Goal: Communication & Community: Answer question/provide support

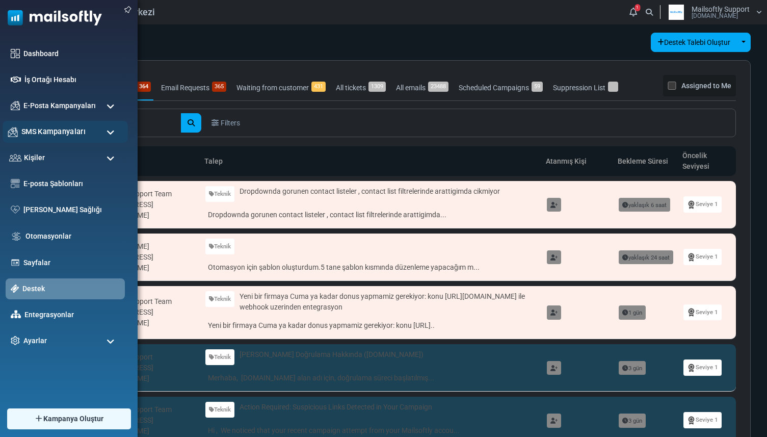
click at [55, 128] on span "SMS Kampanyaları" at bounding box center [53, 131] width 64 height 11
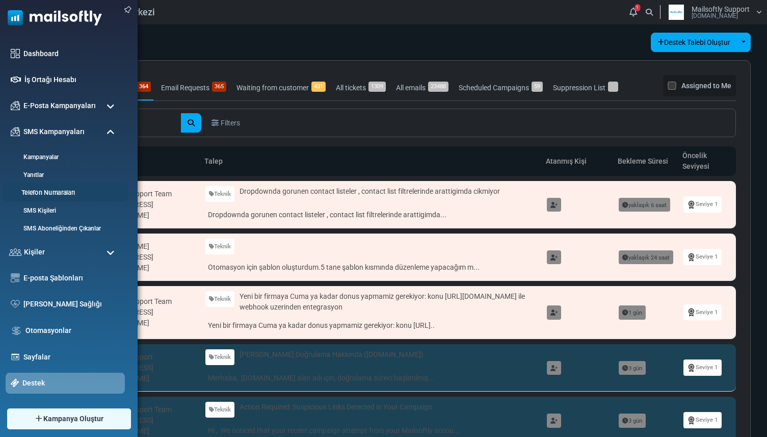
click at [48, 191] on link "Telefon Numaraları" at bounding box center [64, 193] width 122 height 10
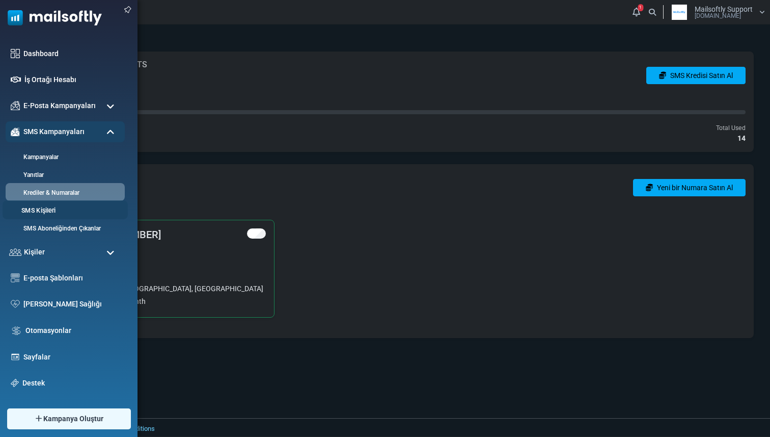
click at [43, 208] on link "SMS Kişileri" at bounding box center [64, 211] width 122 height 10
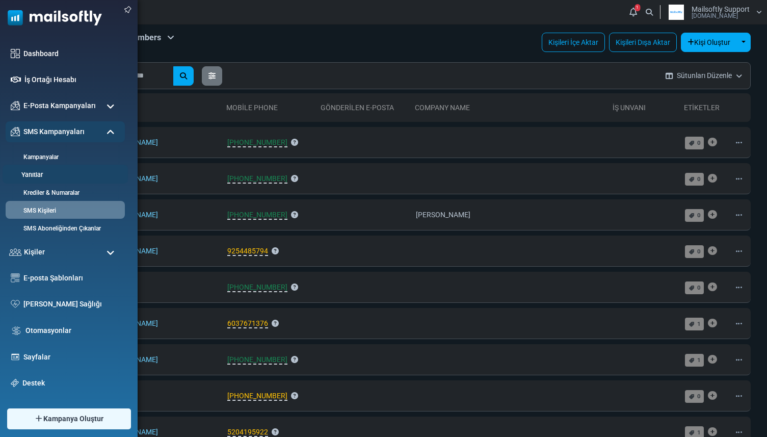
click at [40, 176] on link "Yanıtlar" at bounding box center [64, 175] width 122 height 10
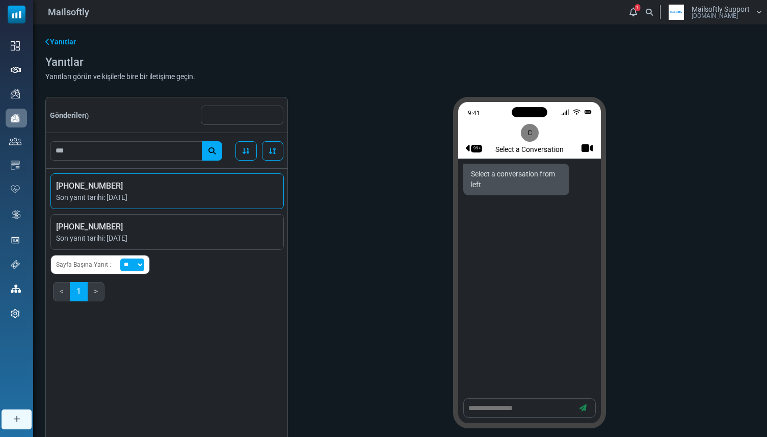
click at [211, 181] on span "+16505578851" at bounding box center [167, 186] width 222 height 12
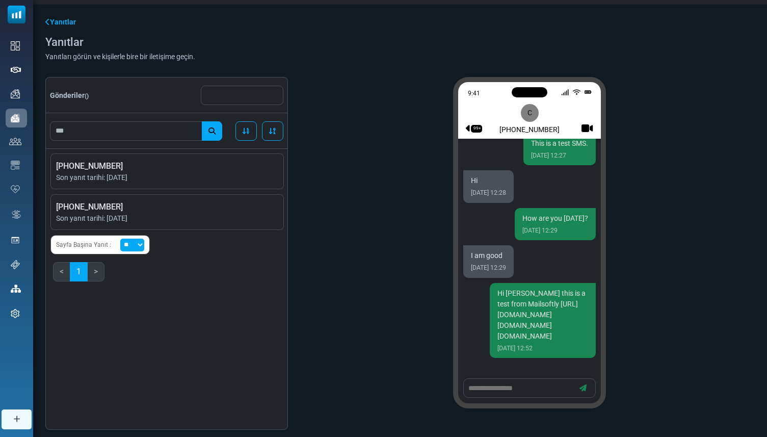
scroll to position [23, 0]
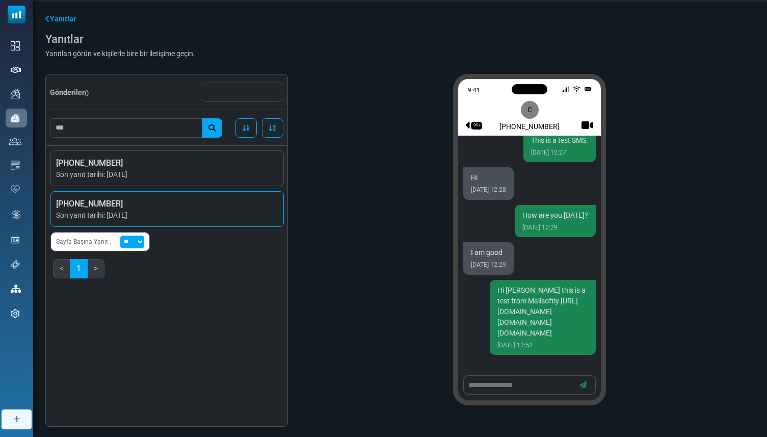
click at [250, 222] on li "+905535891496 Son yanıt tarihi: August 15, 2025" at bounding box center [166, 209] width 233 height 36
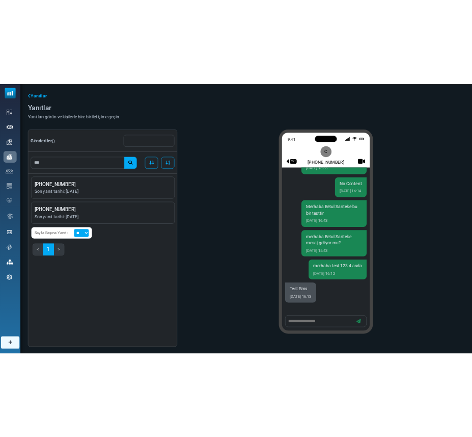
scroll to position [44, 0]
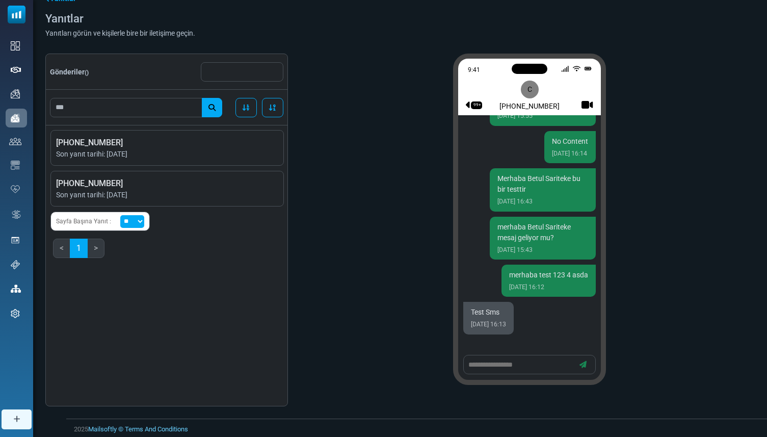
click at [532, 364] on textarea at bounding box center [520, 364] width 106 height 13
type textarea "*"
type textarea "**********"
click at [583, 366] on icon "button" at bounding box center [582, 364] width 7 height 7
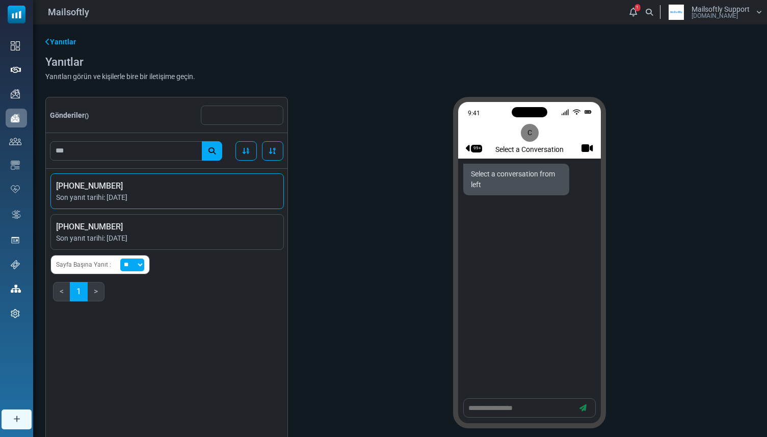
click at [248, 198] on span "Son yanıt tarihi: [DATE]" at bounding box center [167, 197] width 222 height 11
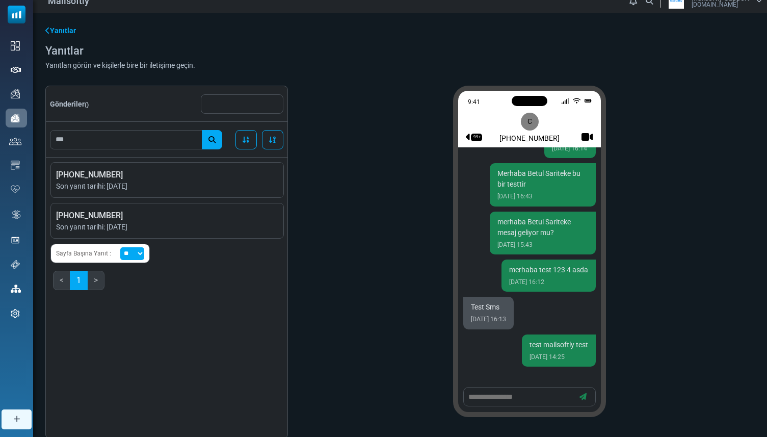
scroll to position [14, 0]
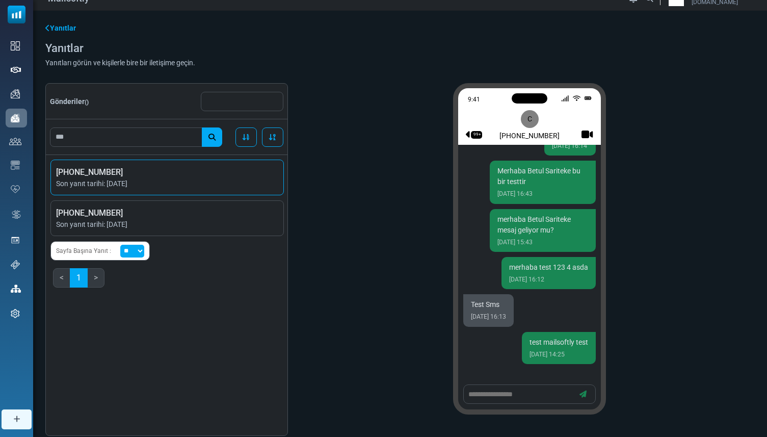
click at [251, 169] on span "[PHONE_NUMBER]" at bounding box center [167, 172] width 222 height 12
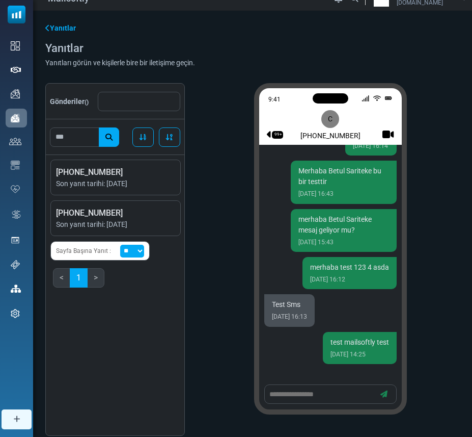
click at [317, 389] on textarea at bounding box center [322, 394] width 106 height 13
type textarea "****"
click at [381, 393] on icon "button" at bounding box center [384, 393] width 7 height 7
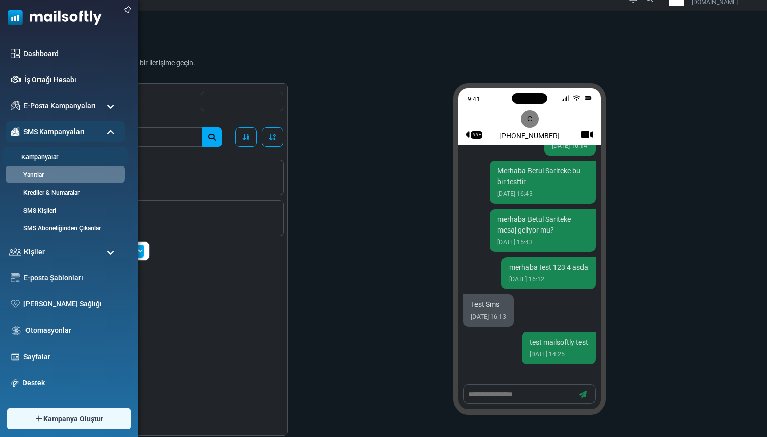
click at [40, 157] on link "Kampanyalar" at bounding box center [64, 157] width 122 height 10
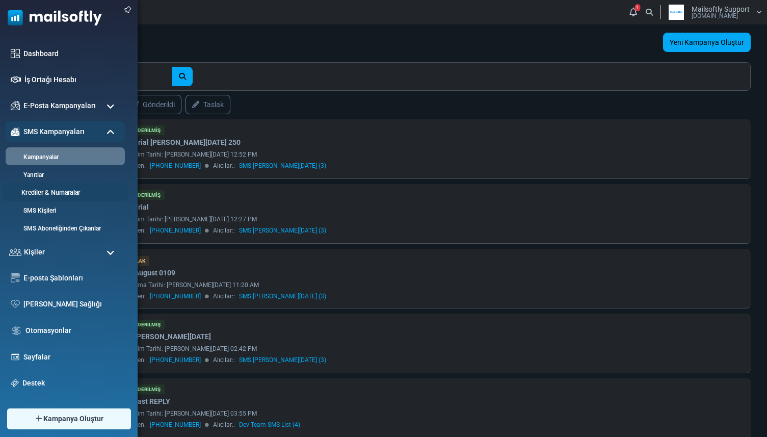
click at [40, 193] on link "Krediler & Numaralar" at bounding box center [64, 193] width 122 height 10
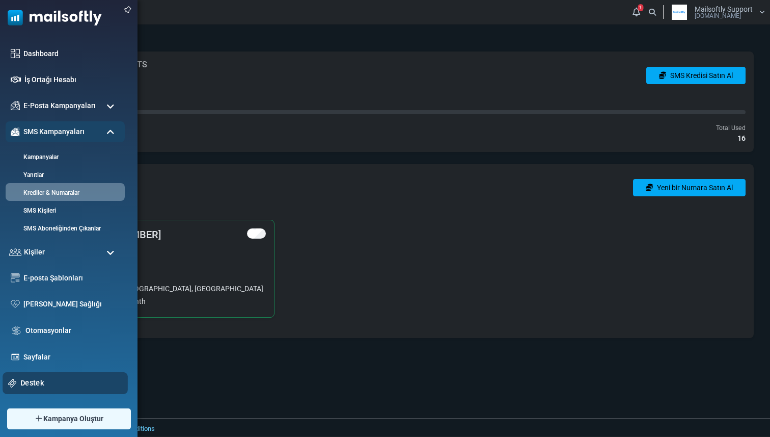
click at [28, 383] on link "Destek" at bounding box center [71, 382] width 102 height 11
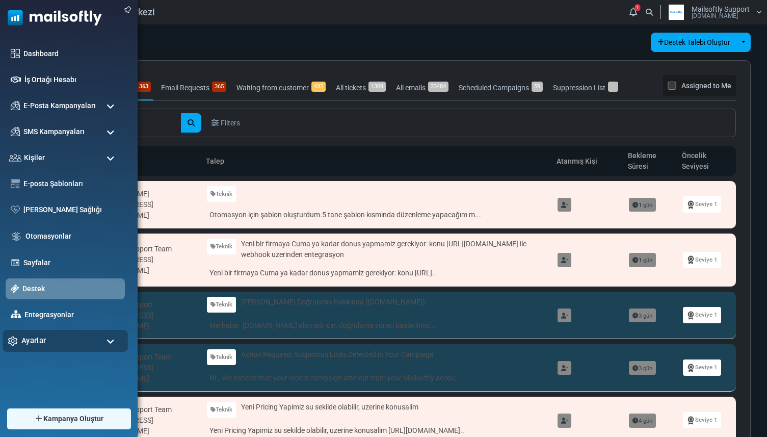
click at [28, 339] on span "Ayarlar" at bounding box center [33, 340] width 24 height 11
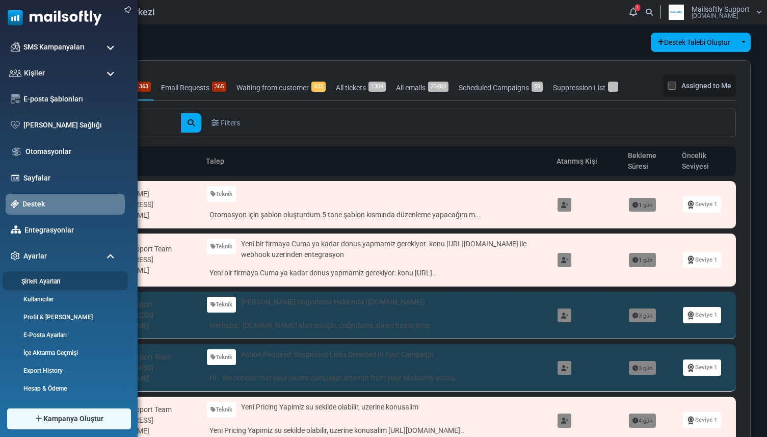
click at [46, 280] on link "Şirket Ayarları" at bounding box center [64, 281] width 122 height 10
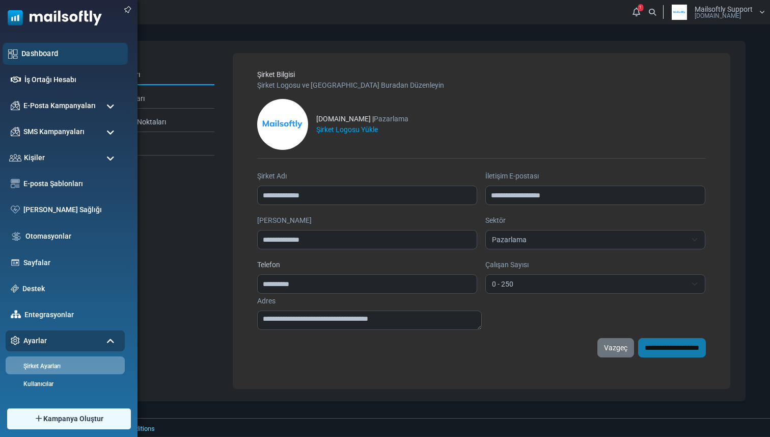
click at [50, 53] on link "Dashboard" at bounding box center [71, 53] width 101 height 11
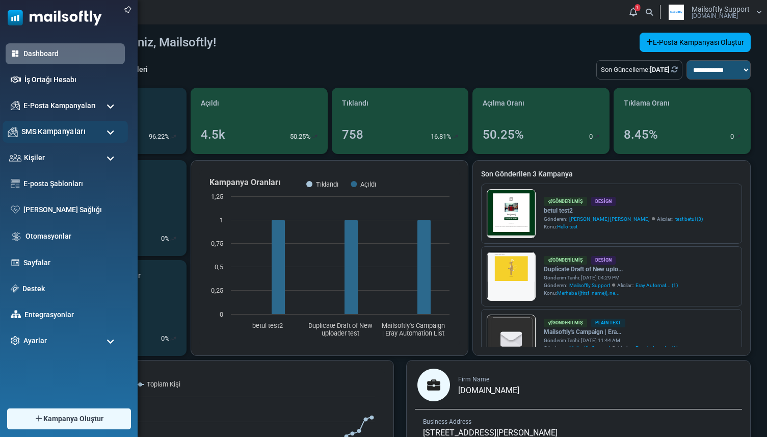
click at [39, 132] on span "SMS Kampanyaları" at bounding box center [53, 131] width 64 height 11
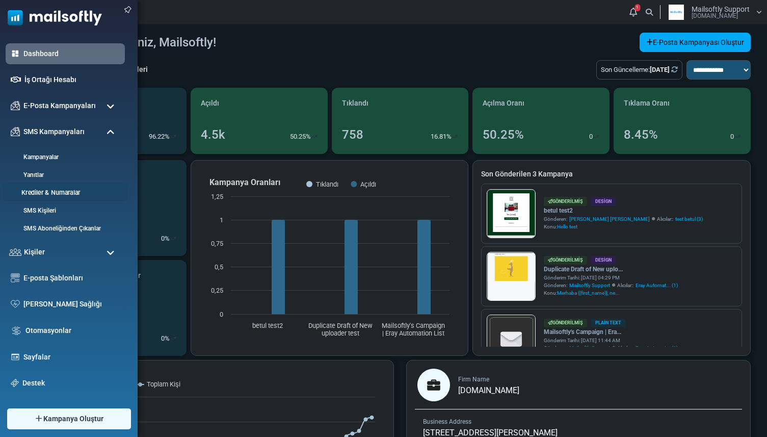
click at [35, 191] on link "Krediler & Numaralar" at bounding box center [64, 193] width 122 height 10
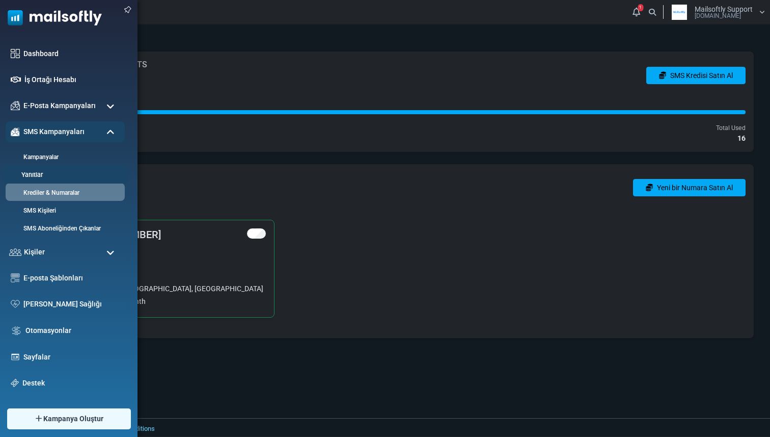
click at [39, 176] on link "Yanıtlar" at bounding box center [64, 175] width 122 height 10
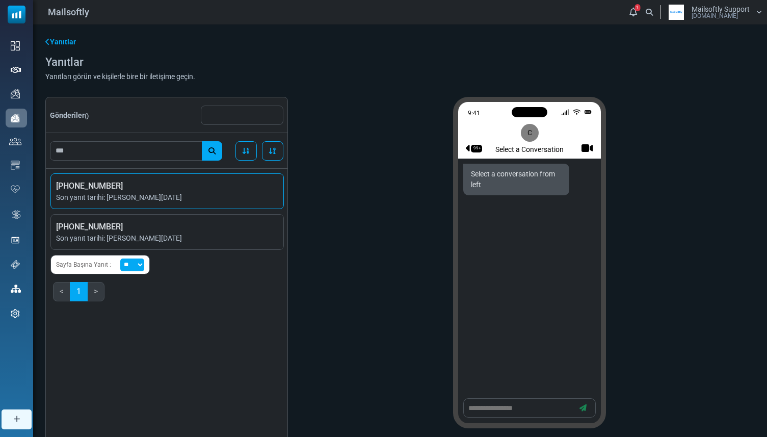
click at [200, 194] on span "Son yanıt tarihi: August 22, 2025" at bounding box center [167, 197] width 222 height 11
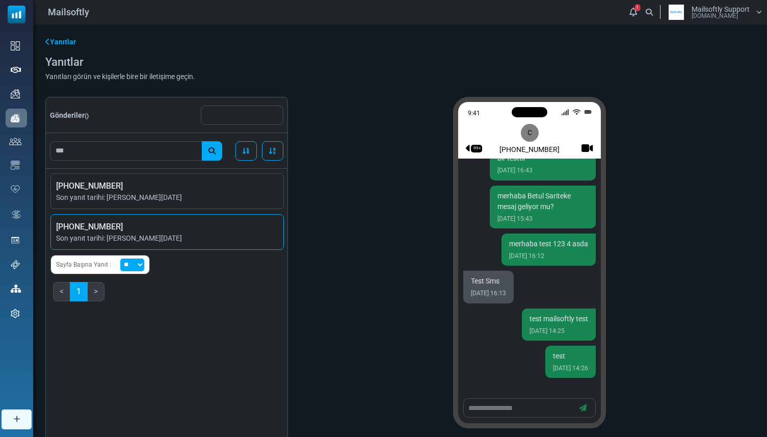
click at [230, 243] on span "Son yanıt tarihi: August 20, 2025" at bounding box center [167, 238] width 222 height 11
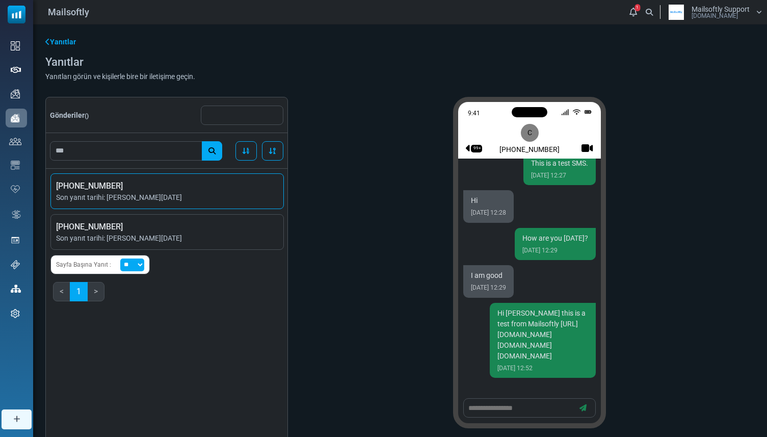
click at [205, 208] on li "+905535891496 Son yanıt tarihi: August 22, 2025" at bounding box center [166, 191] width 233 height 36
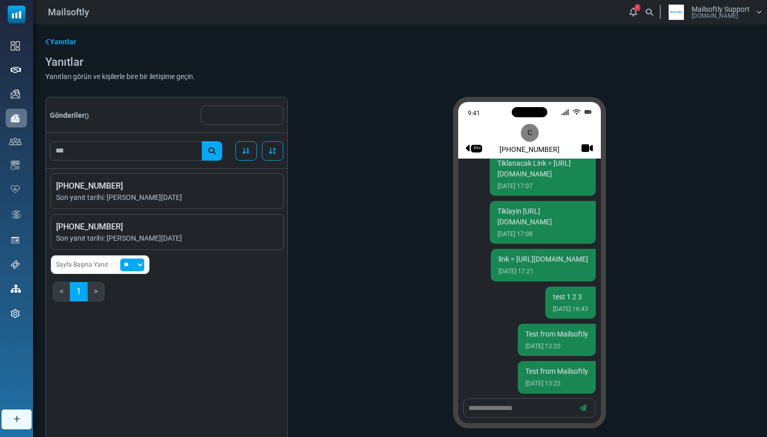
scroll to position [1335, 0]
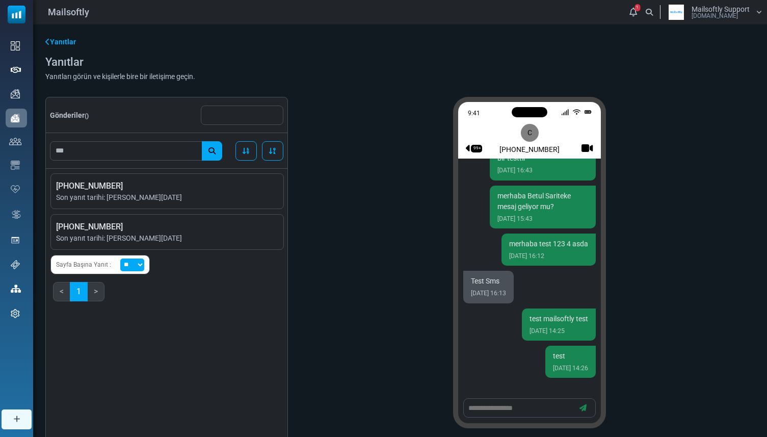
click at [488, 411] on textarea at bounding box center [520, 407] width 106 height 13
type textarea "**********"
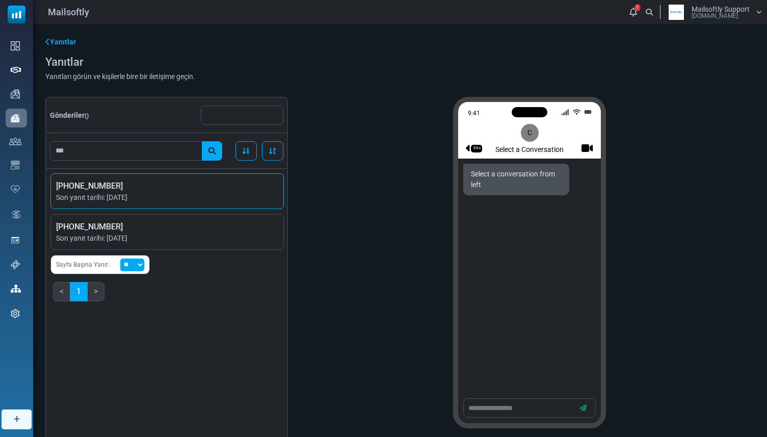
click at [215, 182] on span "[PHONE_NUMBER]" at bounding box center [167, 186] width 222 height 12
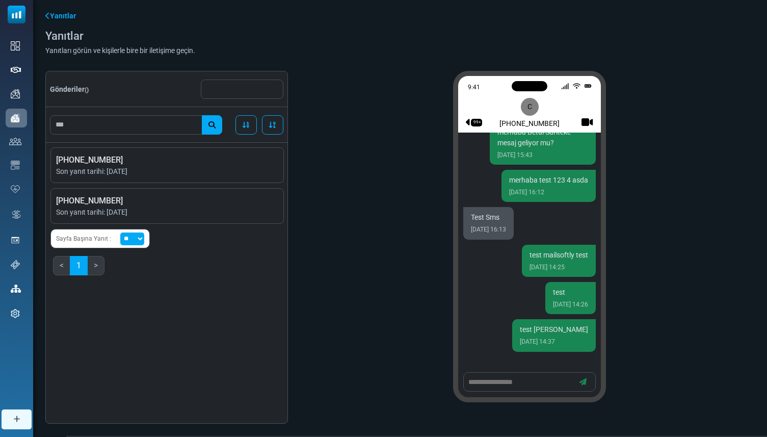
scroll to position [27, 0]
